Goal: Information Seeking & Learning: Learn about a topic

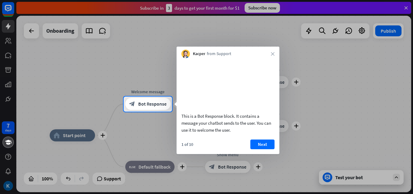
click at [261, 149] on button "Next" at bounding box center [262, 144] width 24 height 10
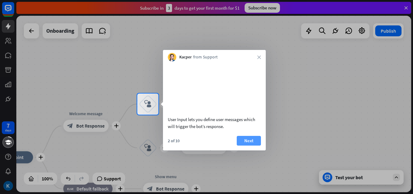
click at [243, 145] on button "Next" at bounding box center [249, 141] width 24 height 10
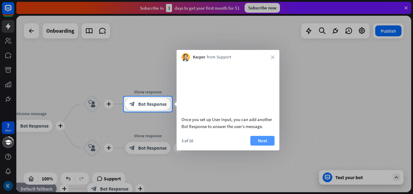
click at [262, 145] on button "Next" at bounding box center [262, 141] width 24 height 10
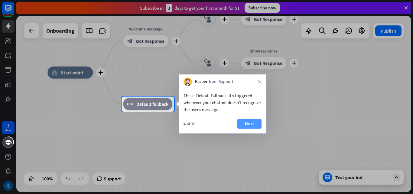
click at [249, 119] on div "This is Default Fallback. It’s triggered whenever your chatbot doesn't recogniz…" at bounding box center [223, 109] width 88 height 47
click at [247, 125] on button "Next" at bounding box center [249, 124] width 24 height 10
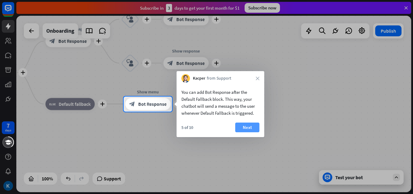
click at [243, 126] on button "Next" at bounding box center [247, 127] width 24 height 10
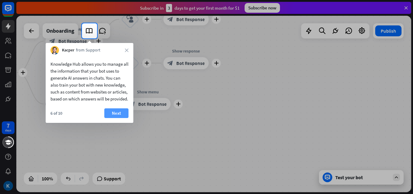
click at [118, 118] on button "Next" at bounding box center [116, 113] width 24 height 10
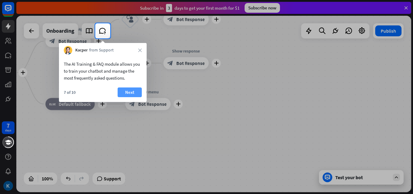
click at [130, 89] on button "Next" at bounding box center [130, 92] width 24 height 10
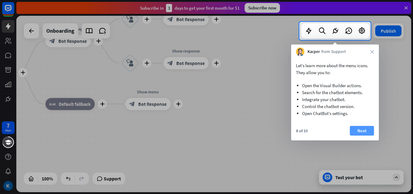
click at [361, 129] on button "Next" at bounding box center [362, 131] width 24 height 10
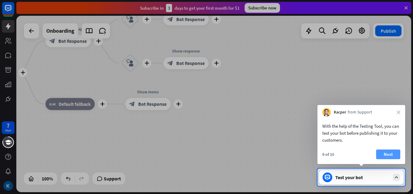
click at [389, 151] on button "Next" at bounding box center [388, 154] width 24 height 10
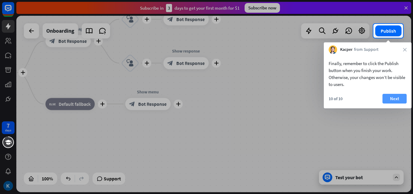
click at [400, 97] on button "Next" at bounding box center [394, 99] width 24 height 10
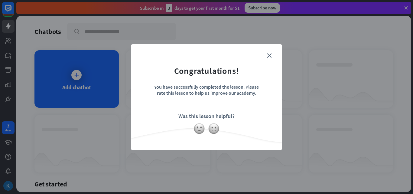
click at [75, 75] on div "close Congratulations! You have successfully completed the lesson. Please rate …" at bounding box center [206, 97] width 413 height 194
drag, startPoint x: 222, startPoint y: 94, endPoint x: 259, endPoint y: 74, distance: 42.5
click at [229, 93] on div "You have successfully completed the lesson. Please rate this lesson to help us …" at bounding box center [207, 94] width 106 height 21
click at [268, 54] on icon "close" at bounding box center [269, 55] width 5 height 5
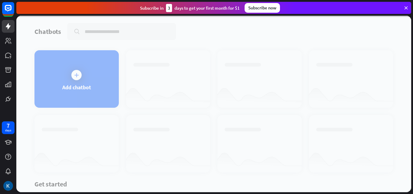
click at [73, 72] on div at bounding box center [213, 104] width 395 height 176
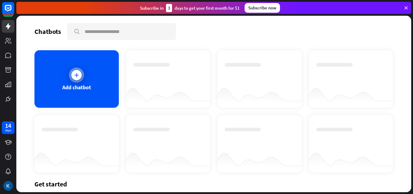
click at [73, 76] on div at bounding box center [76, 75] width 10 height 10
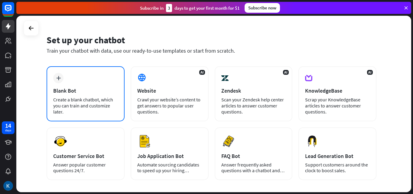
click at [69, 90] on div "Blank Bot" at bounding box center [85, 90] width 65 height 7
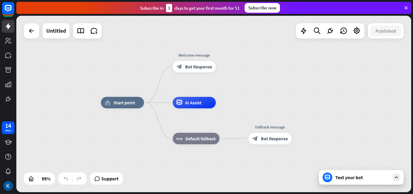
click at [259, 9] on div "Subscribe now" at bounding box center [262, 8] width 35 height 10
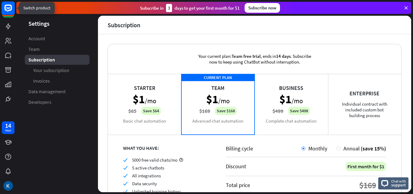
click at [5, 7] on icon at bounding box center [8, 8] width 7 height 7
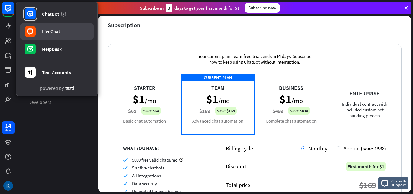
click at [59, 33] on div "LiveChat" at bounding box center [51, 31] width 18 height 6
